Goal: Information Seeking & Learning: Check status

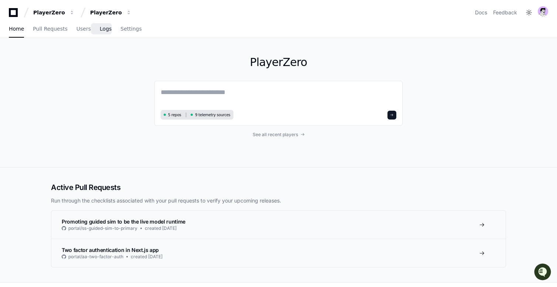
click at [100, 31] on span "Logs" at bounding box center [106, 29] width 12 height 4
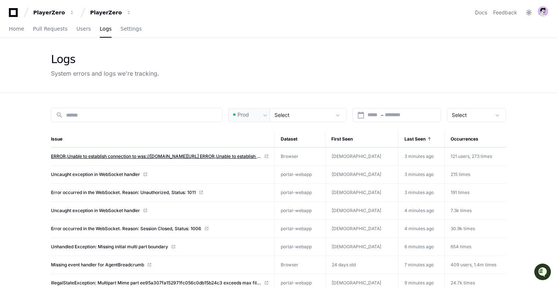
click at [92, 155] on span "ERROR,Unable to establish connection to wss://[DOMAIN_NAME][URL] ERROR,Unable t…" at bounding box center [156, 157] width 210 height 6
